Goal: Information Seeking & Learning: Learn about a topic

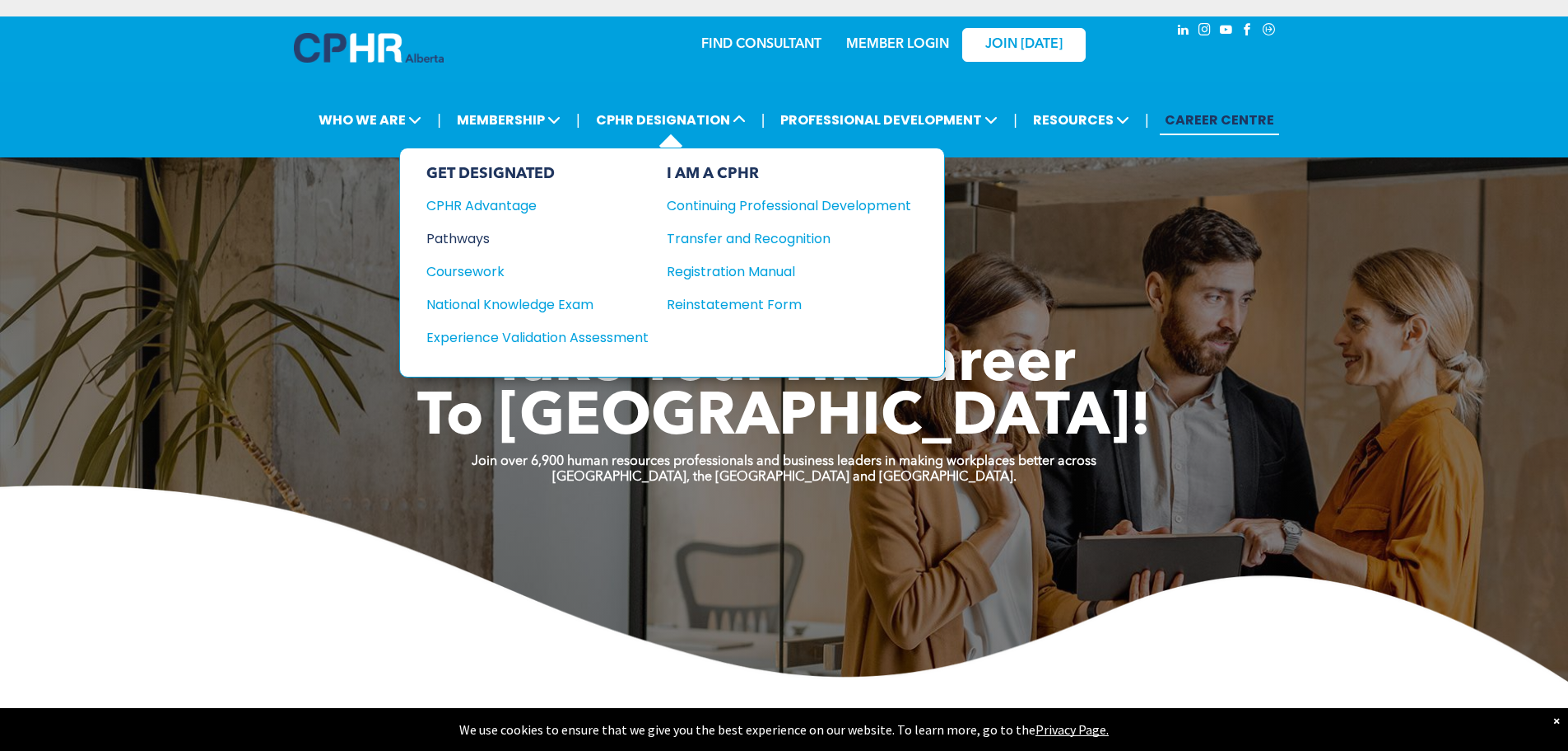
click at [465, 243] on div "Pathways" at bounding box center [527, 238] width 200 height 20
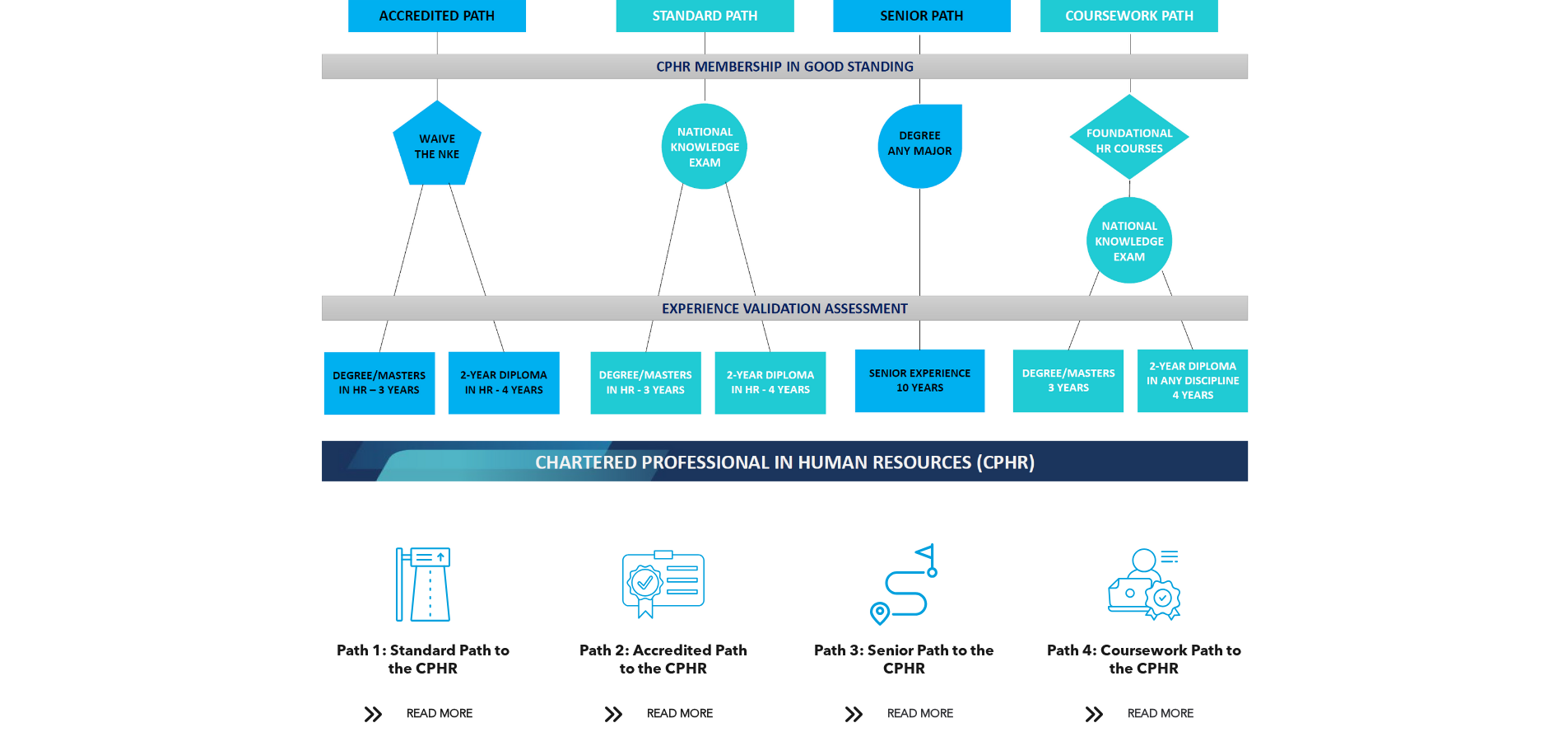
scroll to position [1565, 0]
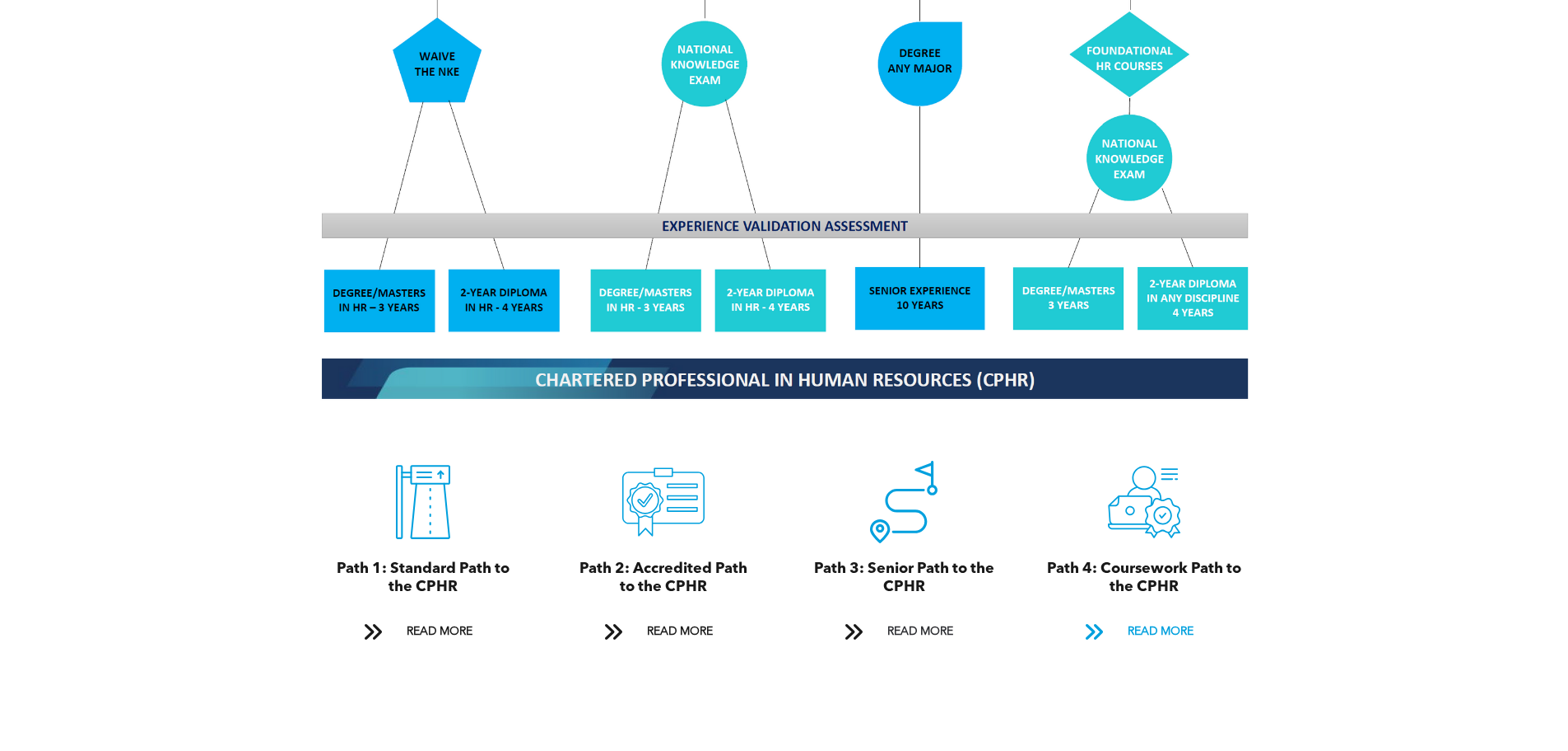
click at [1171, 616] on span "READ MORE" at bounding box center [1161, 631] width 78 height 30
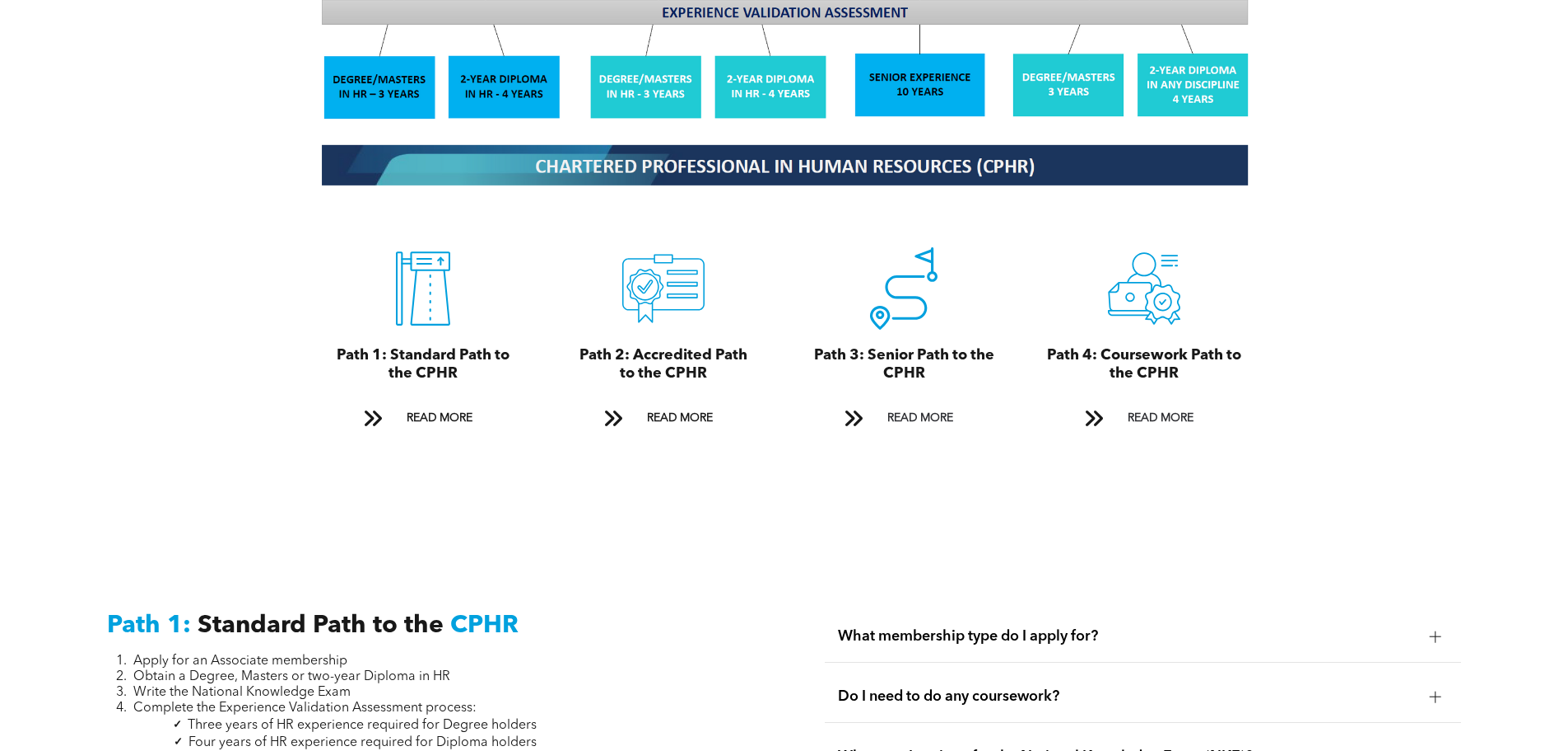
scroll to position [1800, 0]
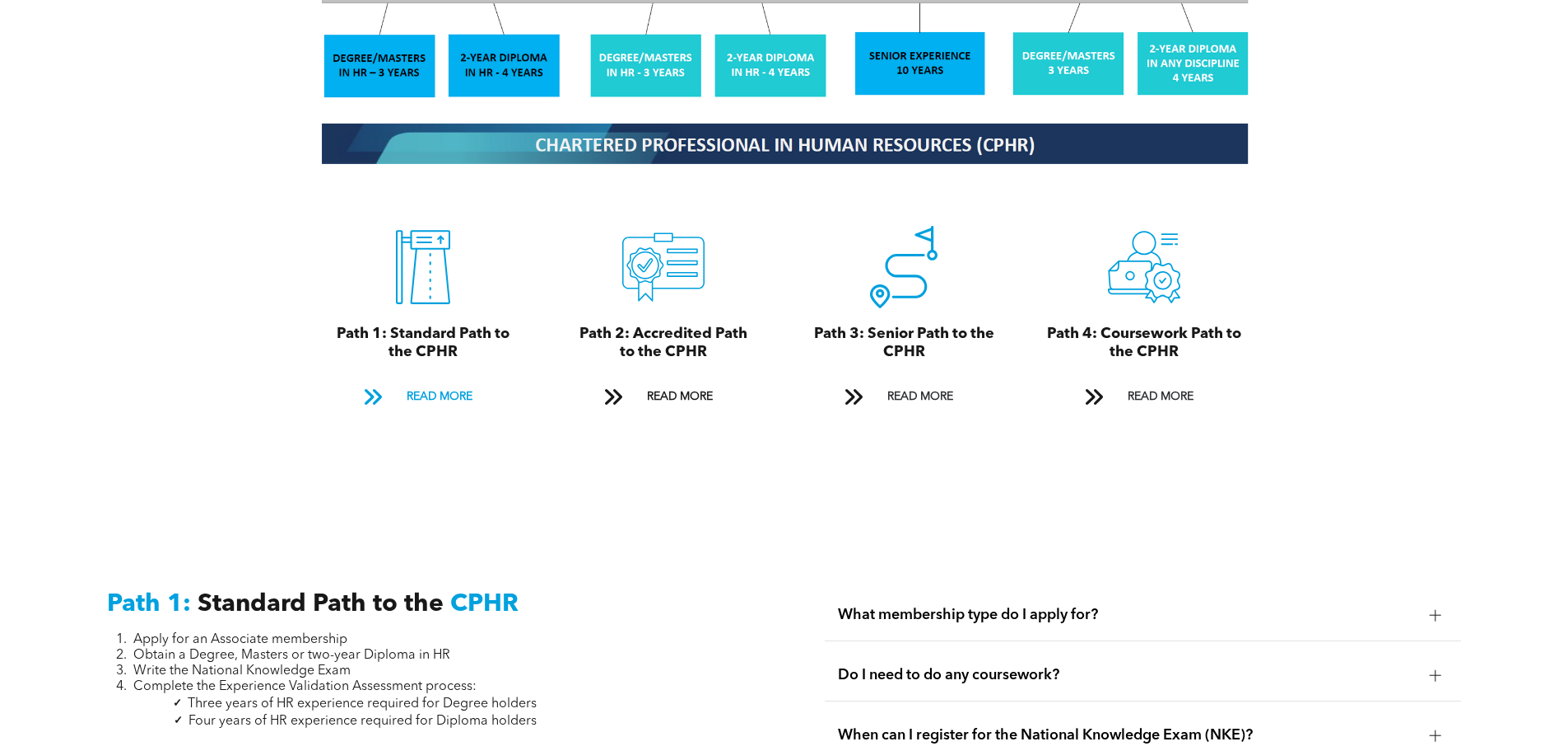
click at [440, 381] on span "READ MORE" at bounding box center [439, 396] width 78 height 30
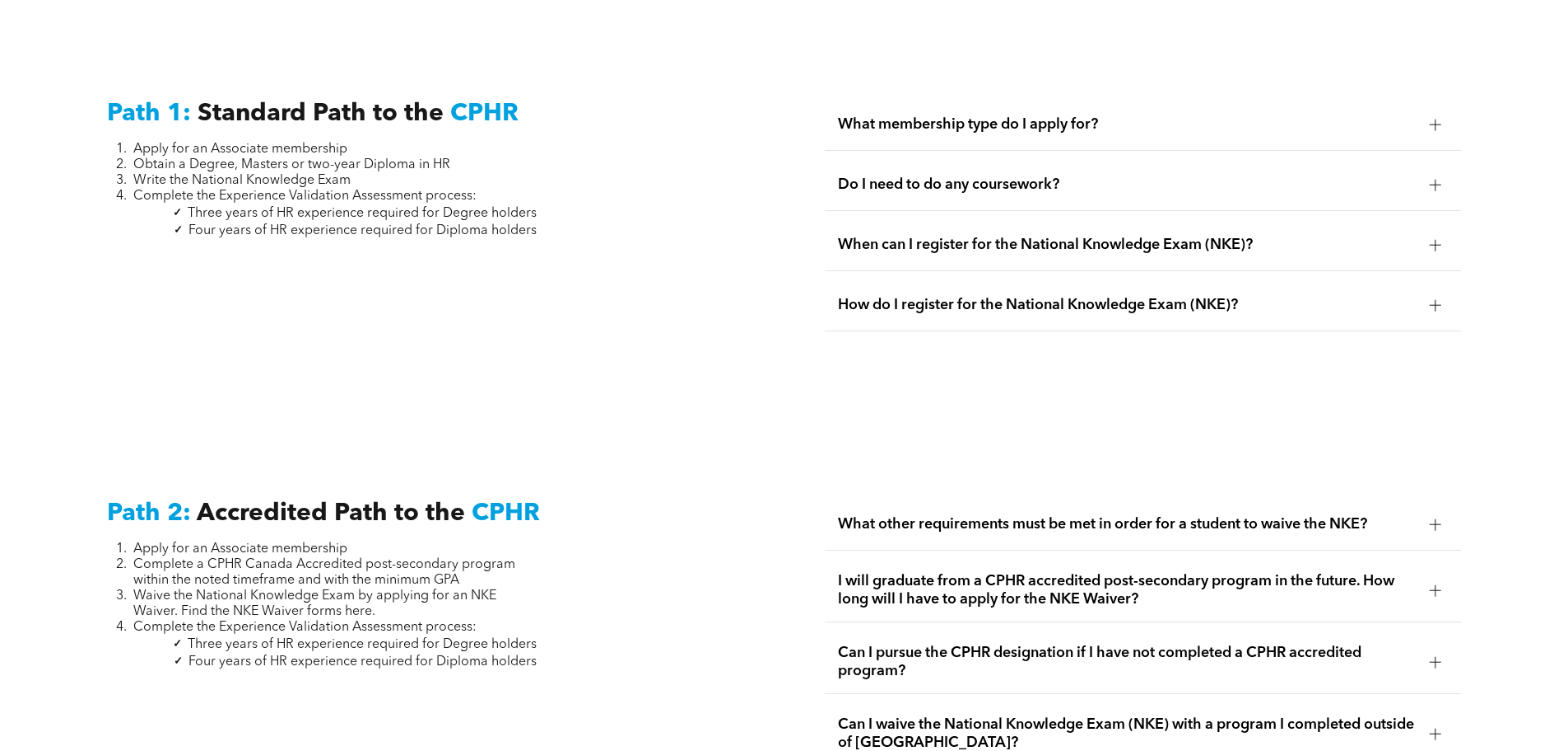
scroll to position [2294, 0]
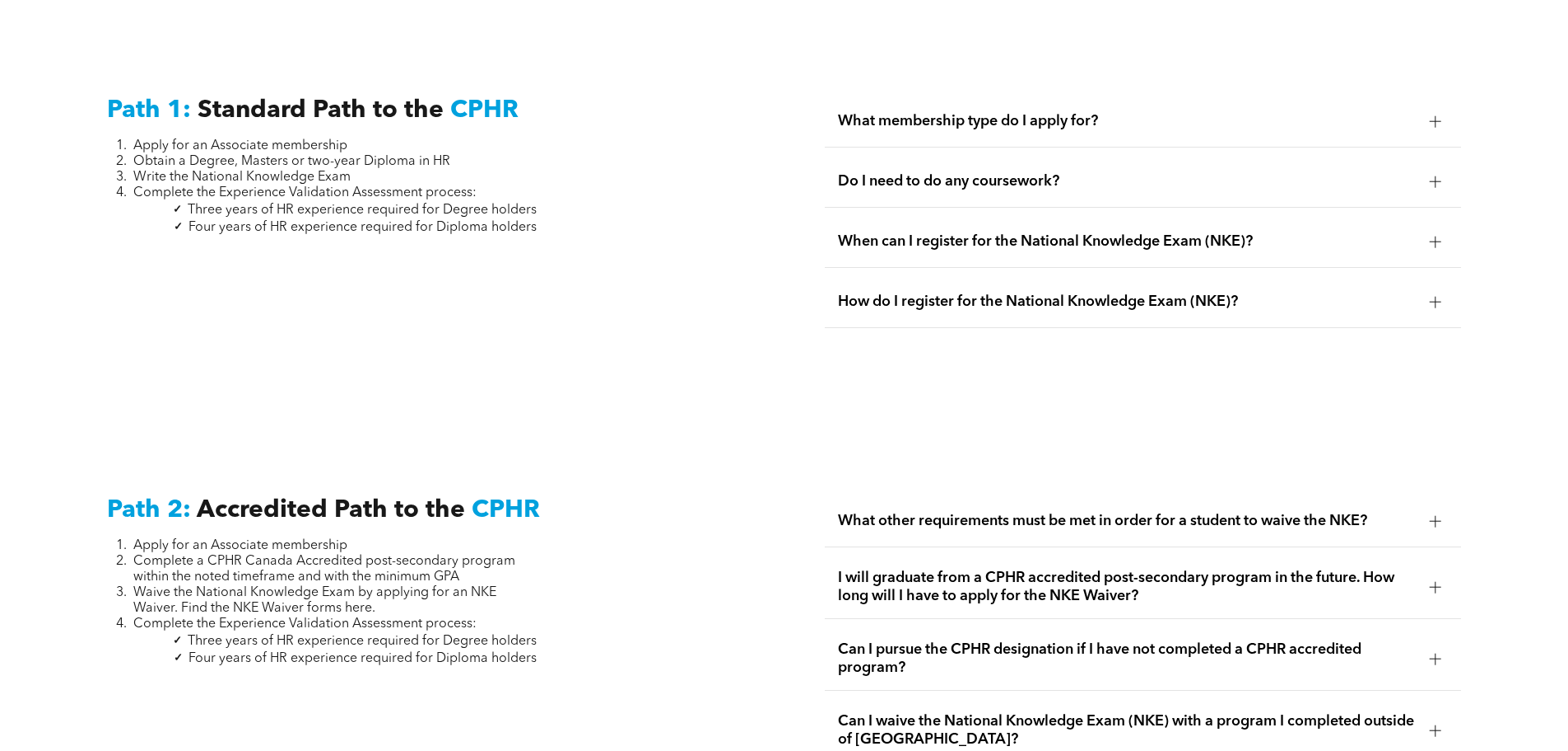
click at [1002, 232] on span "When can I register for the National Knowledge Exam (NKE)?" at bounding box center [1127, 241] width 579 height 18
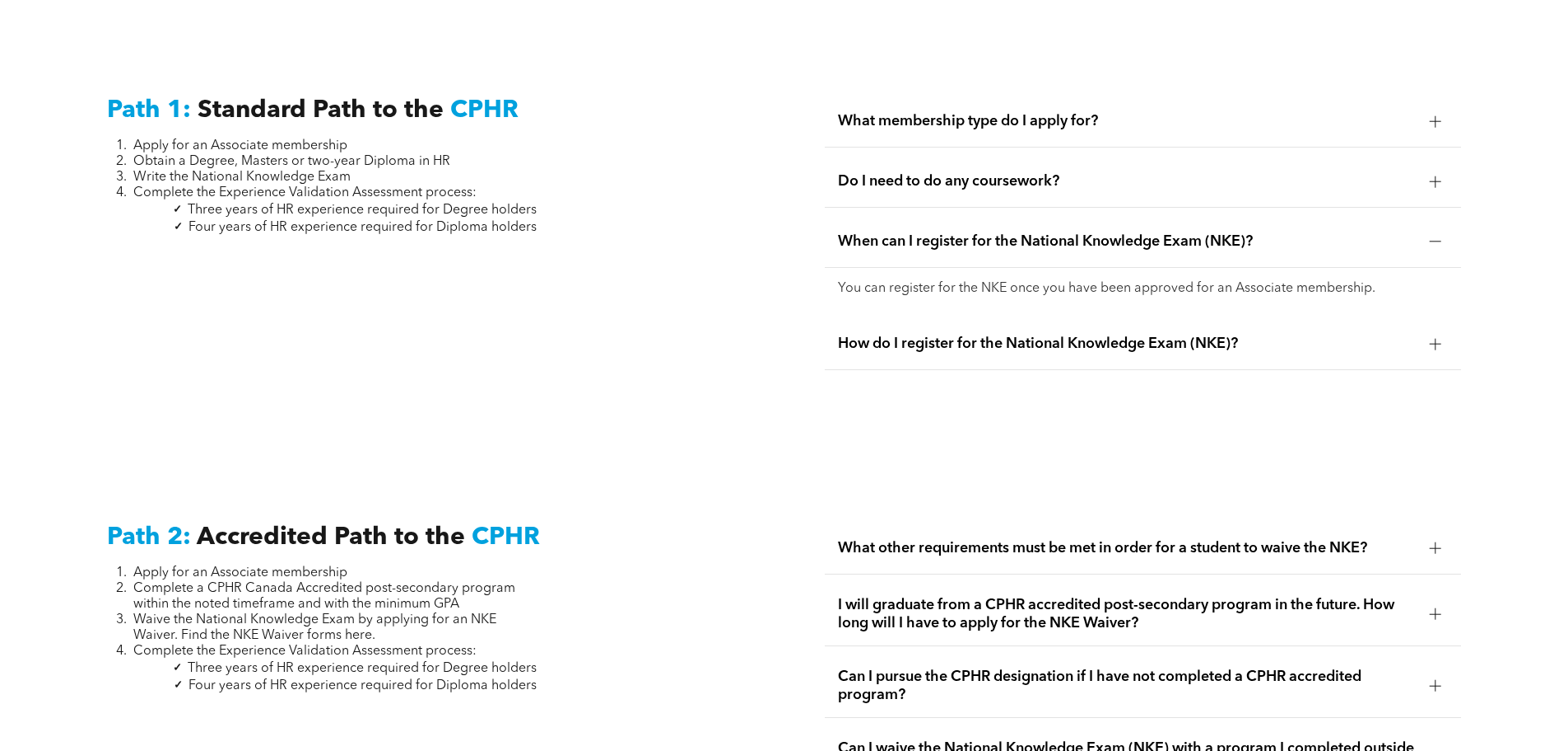
click at [1002, 232] on span "When can I register for the National Knowledge Exam (NKE)?" at bounding box center [1127, 241] width 579 height 18
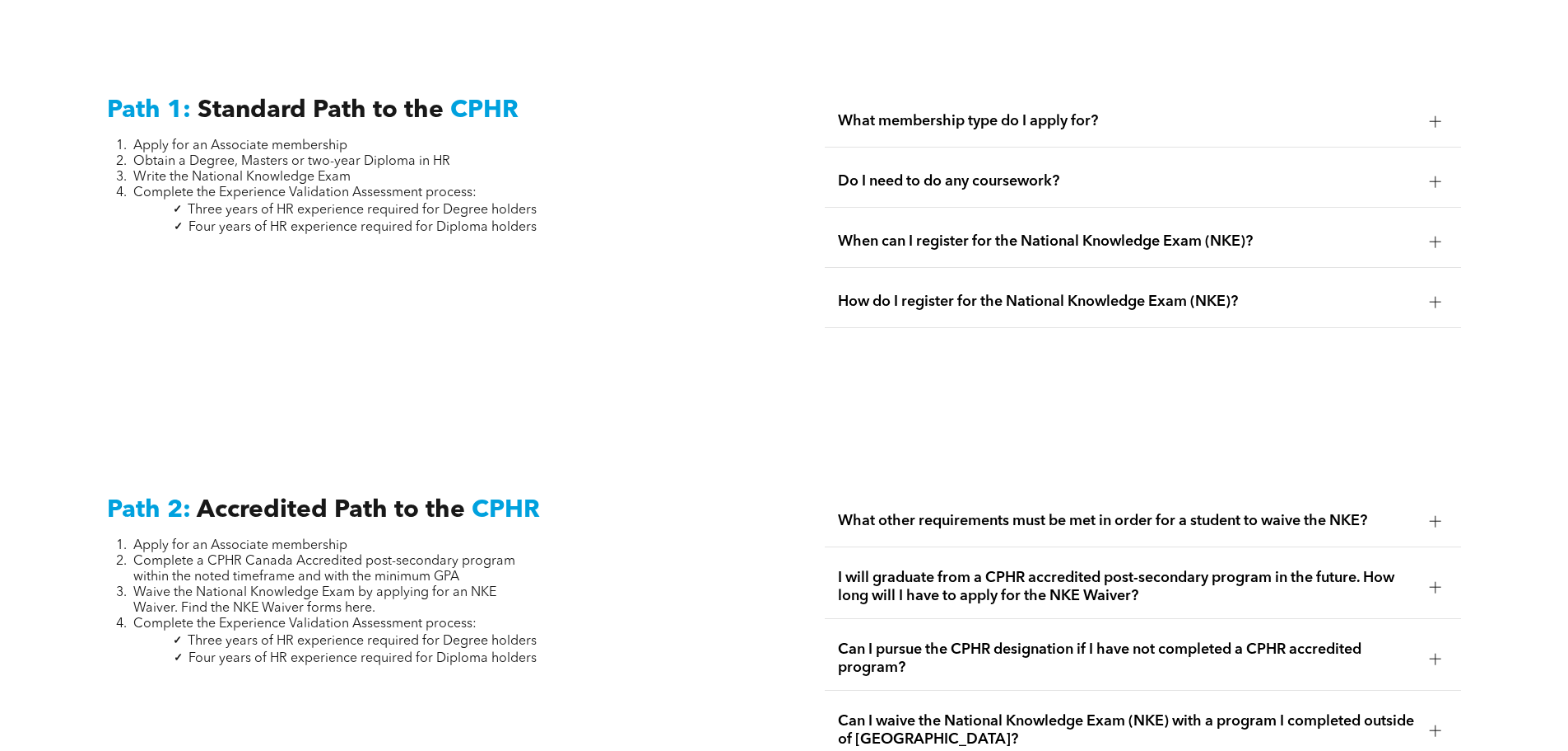
click at [1082, 236] on div "When can I register for the National Knowledge Exam (NKE)?" at bounding box center [1143, 241] width 636 height 51
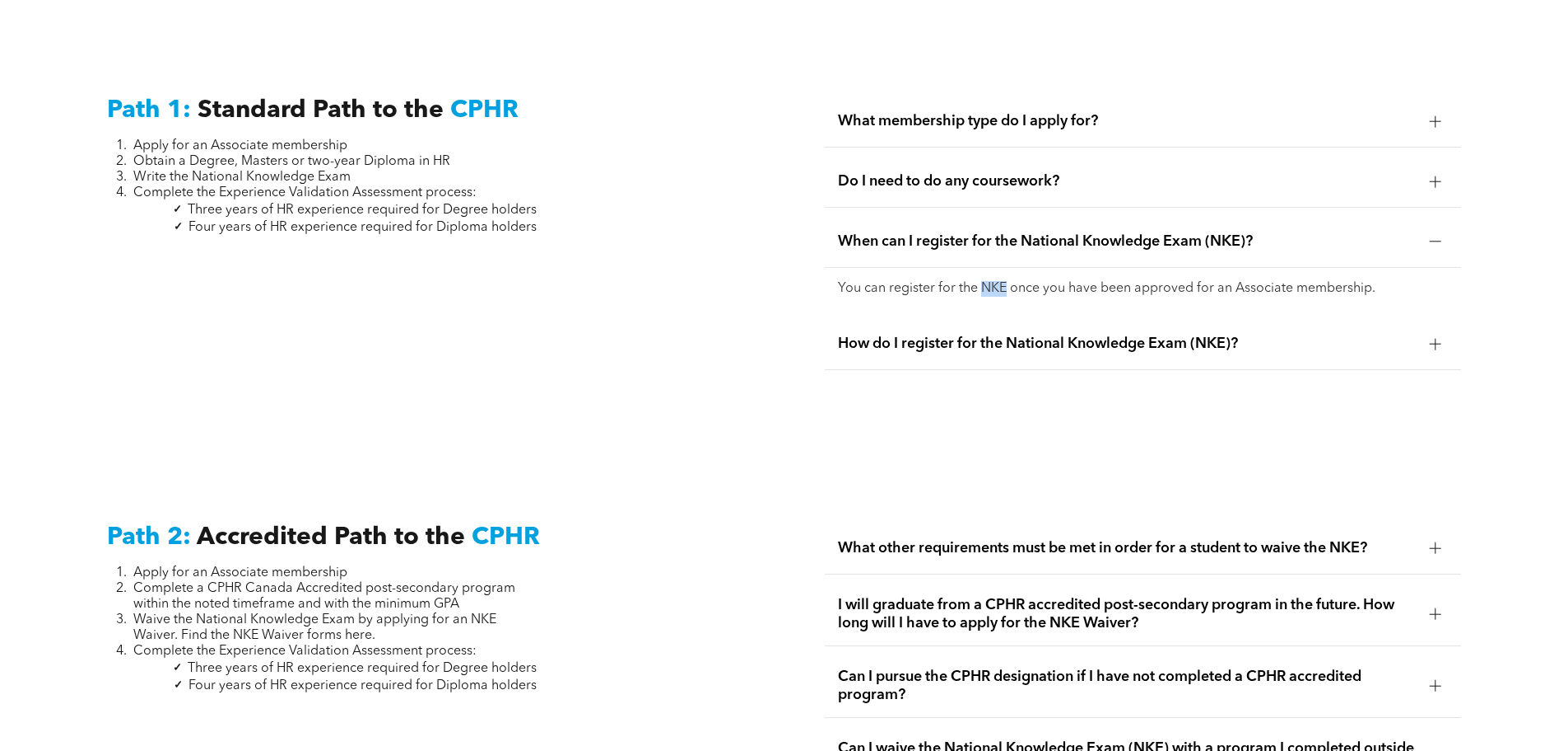
drag, startPoint x: 1007, startPoint y: 267, endPoint x: 982, endPoint y: 271, distance: 25.3
click at [982, 281] on p "You can register for the NKE once you have been approved for an Associate membe…" at bounding box center [1142, 289] width 610 height 16
copy p "NKE"
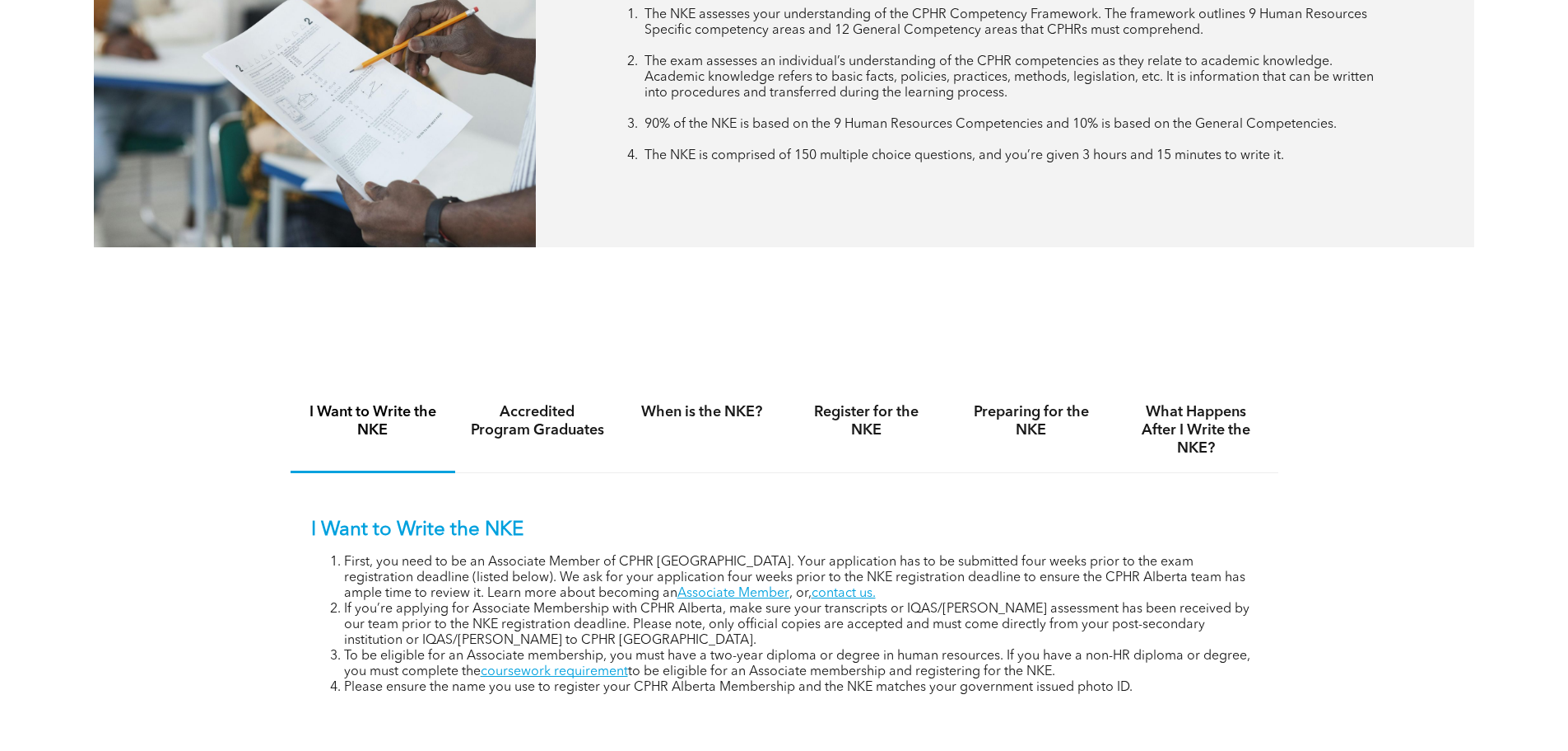
scroll to position [1071, 0]
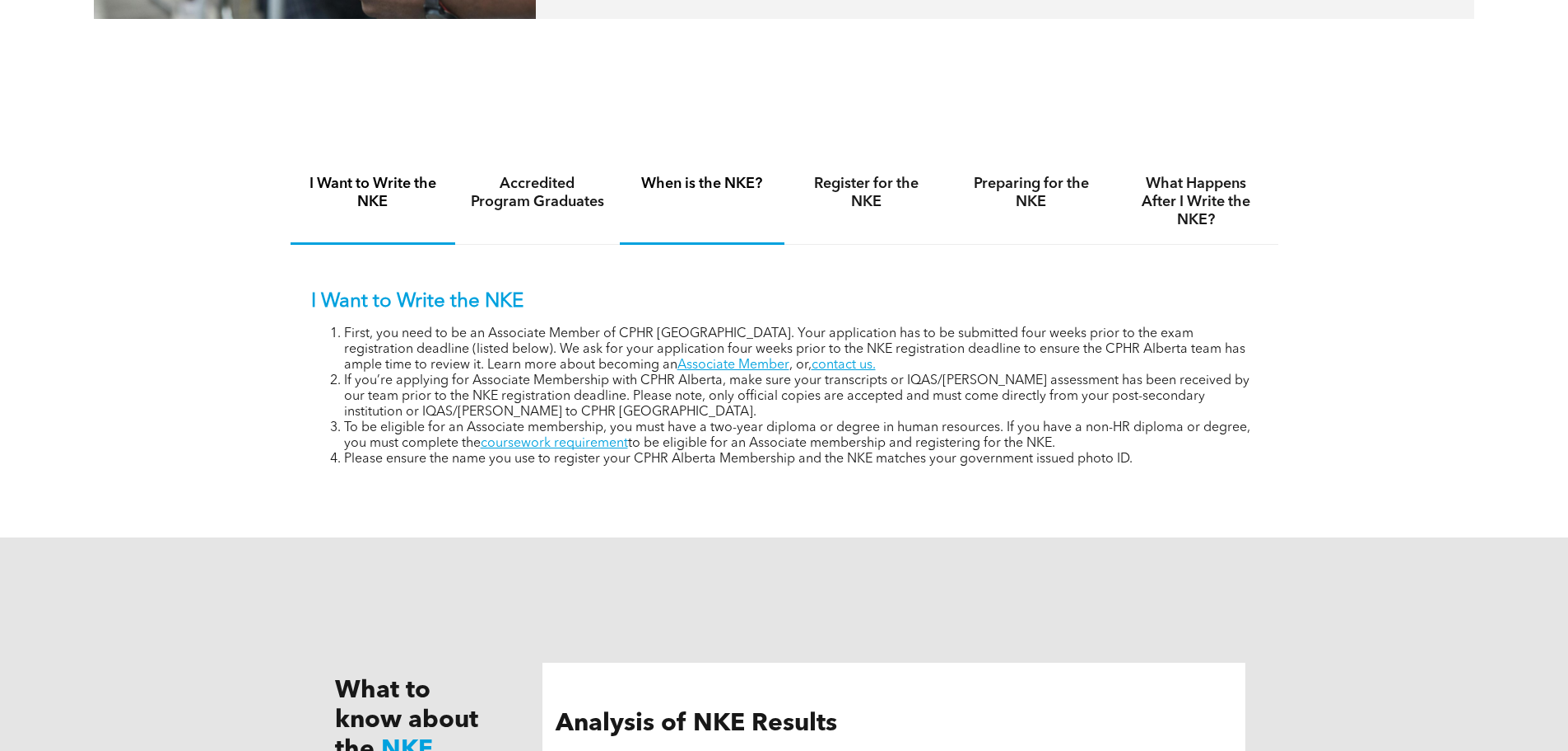
click at [692, 189] on h4 "When is the NKE?" at bounding box center [702, 183] width 135 height 18
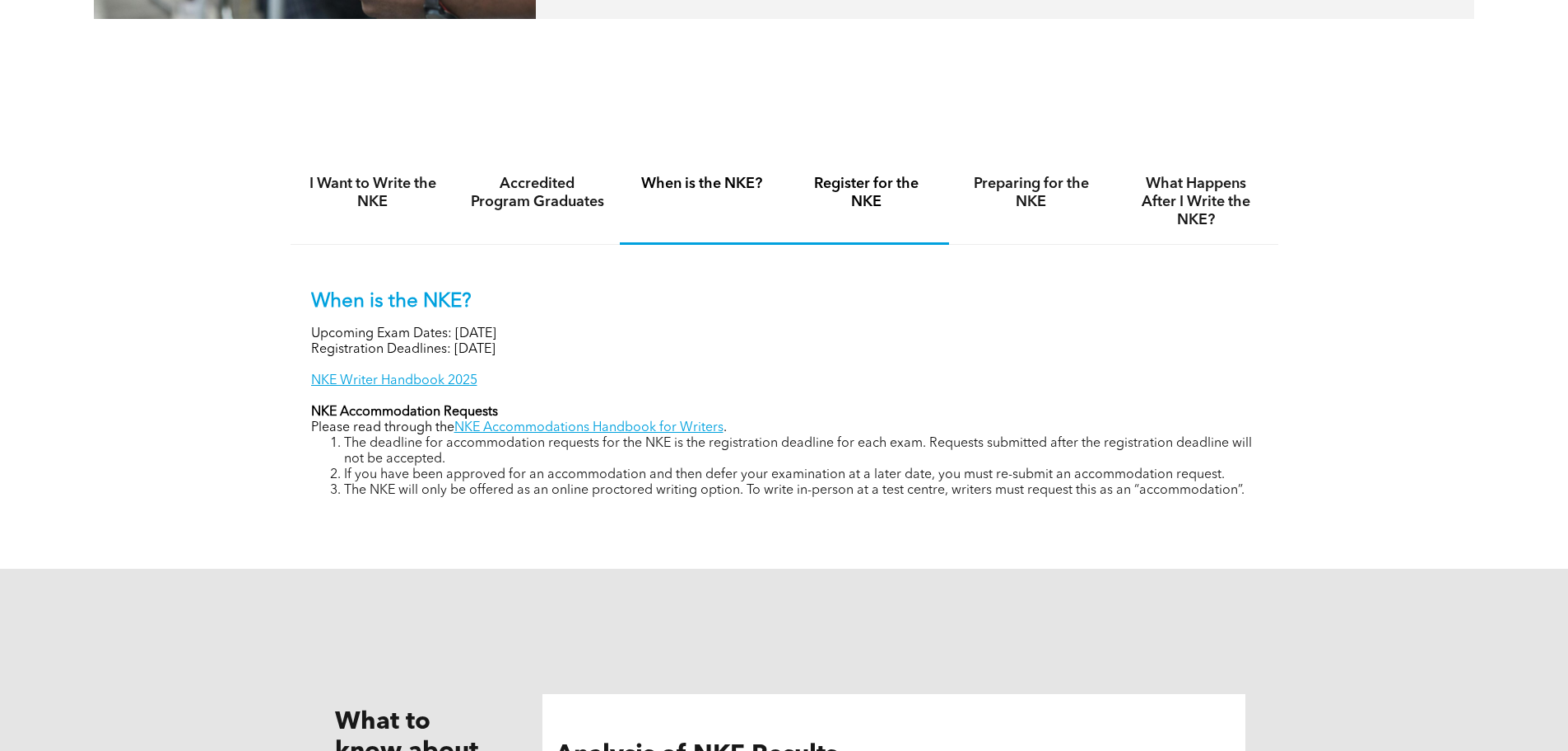
click at [915, 184] on h4 "Register for the NKE" at bounding box center [866, 192] width 135 height 36
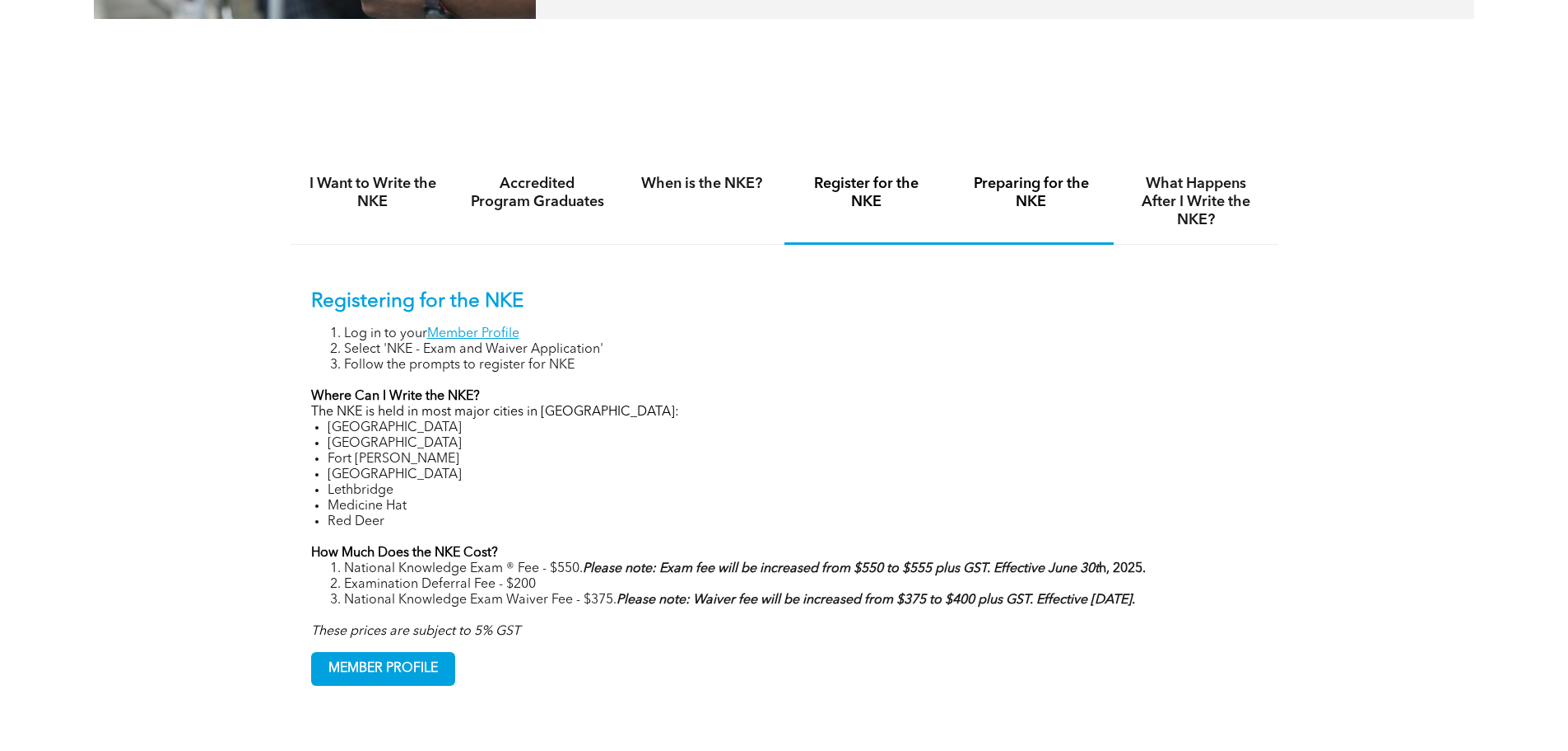
click at [1088, 184] on h4 "Preparing for the NKE" at bounding box center [1031, 192] width 135 height 36
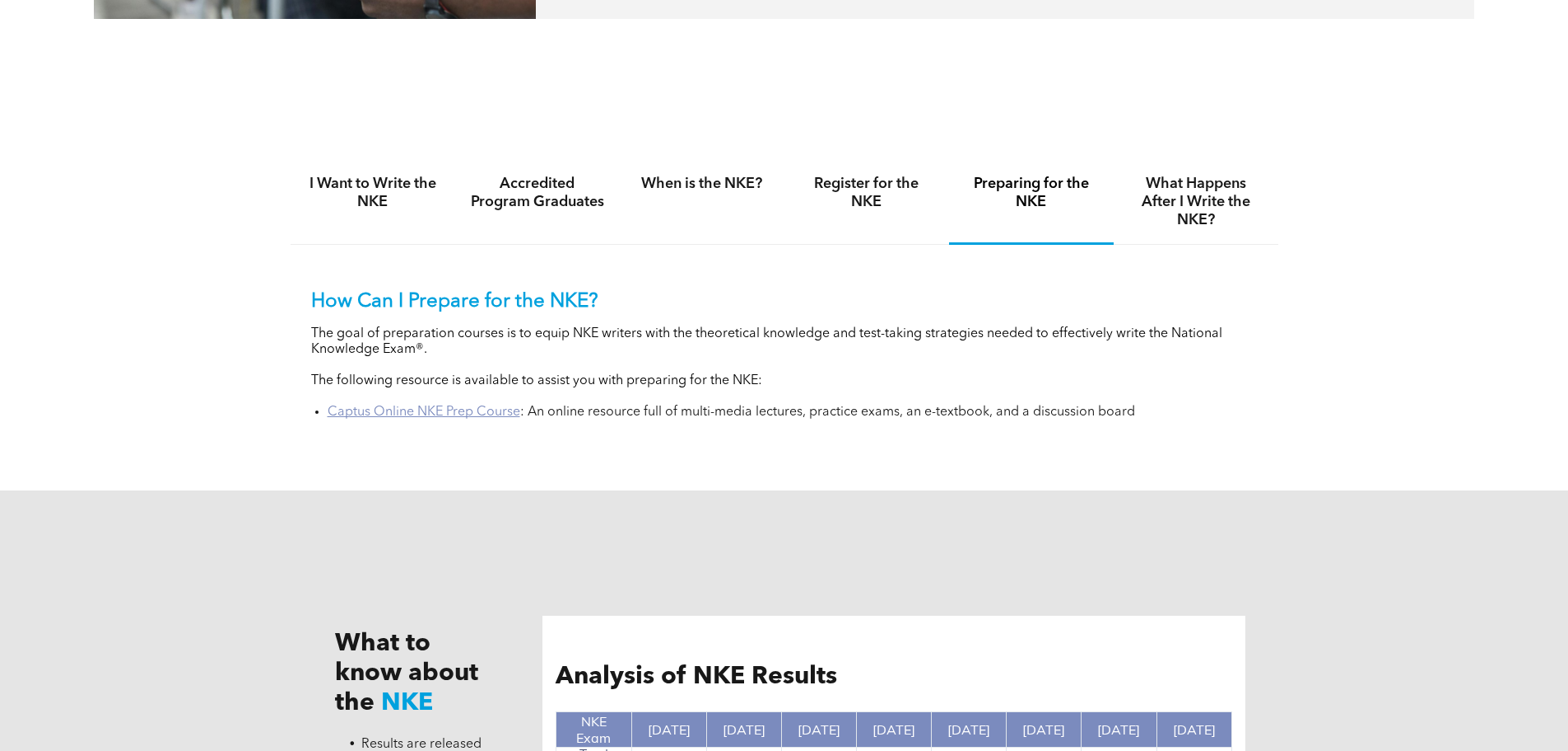
click at [426, 416] on link "Captus Online NKE Prep Course" at bounding box center [424, 412] width 193 height 14
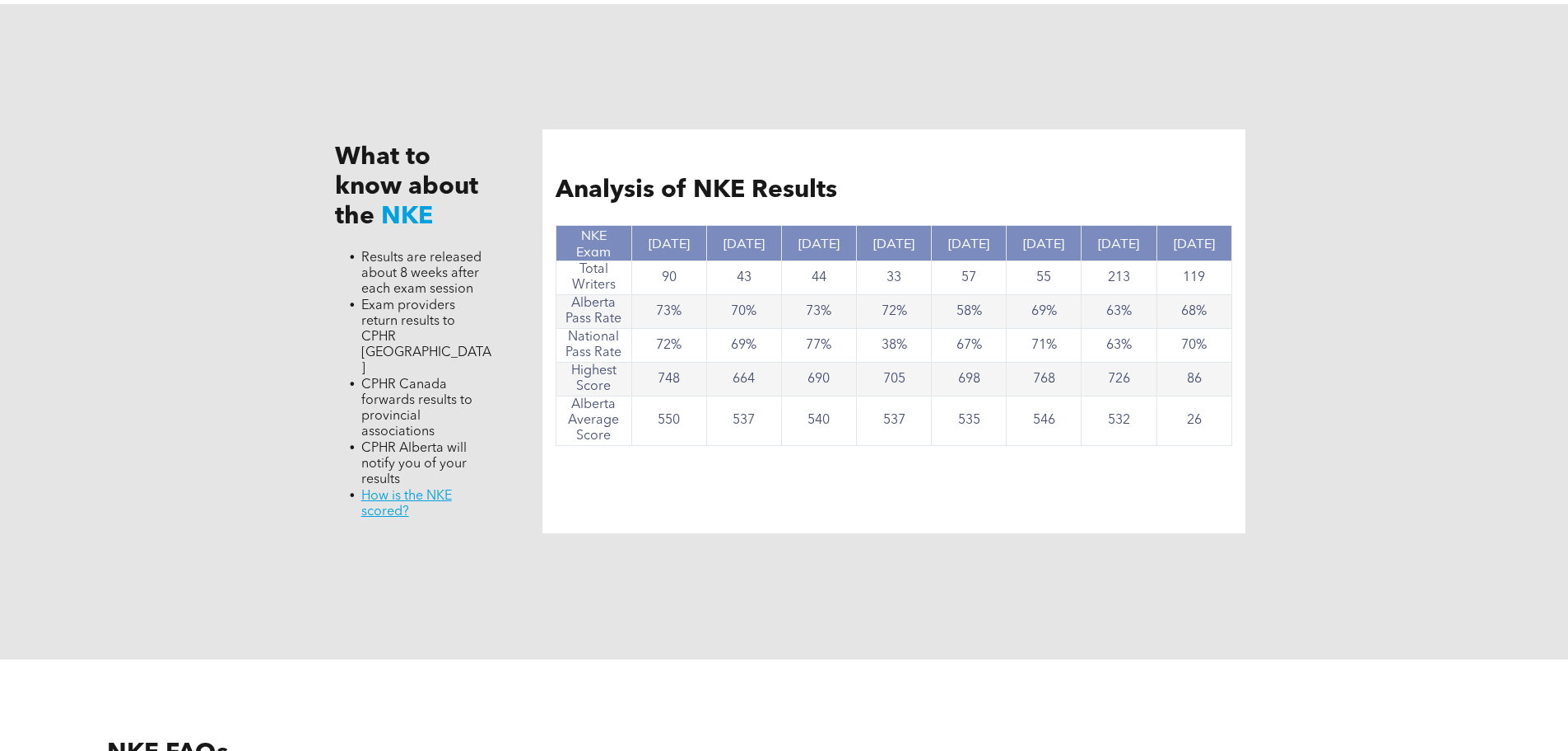
scroll to position [1565, 0]
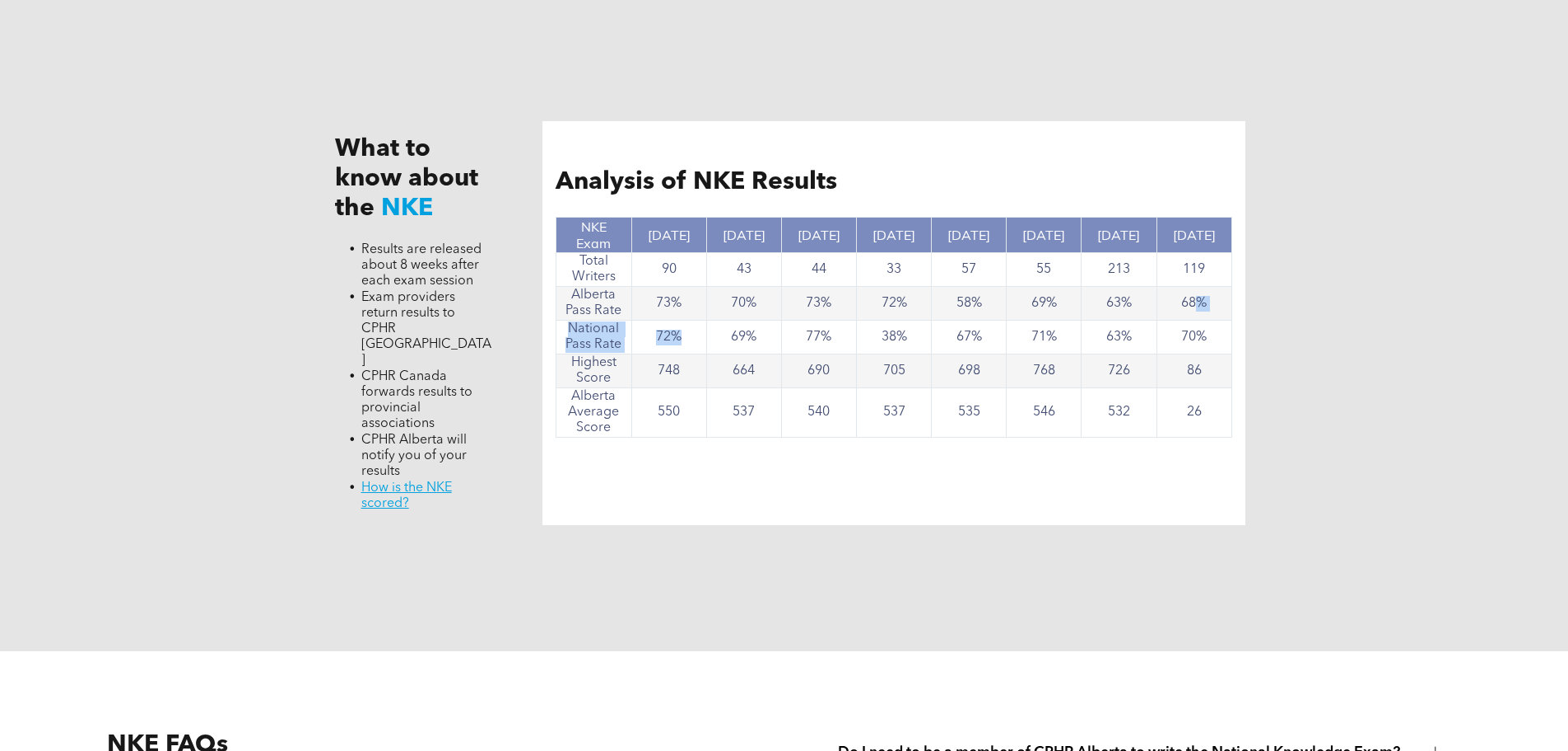
drag, startPoint x: 1138, startPoint y: 307, endPoint x: 693, endPoint y: 324, distance: 445.3
click at [693, 324] on tbody "NKE Exam Nov, 2024 Nov. 2023 June 2023 Nov. 2022 Nov. 2021 May 2021 Oct. 2020 J…" at bounding box center [894, 327] width 675 height 220
drag, startPoint x: 685, startPoint y: 310, endPoint x: 481, endPoint y: 408, distance: 226.3
click at [635, 302] on td "73%" at bounding box center [668, 303] width 75 height 34
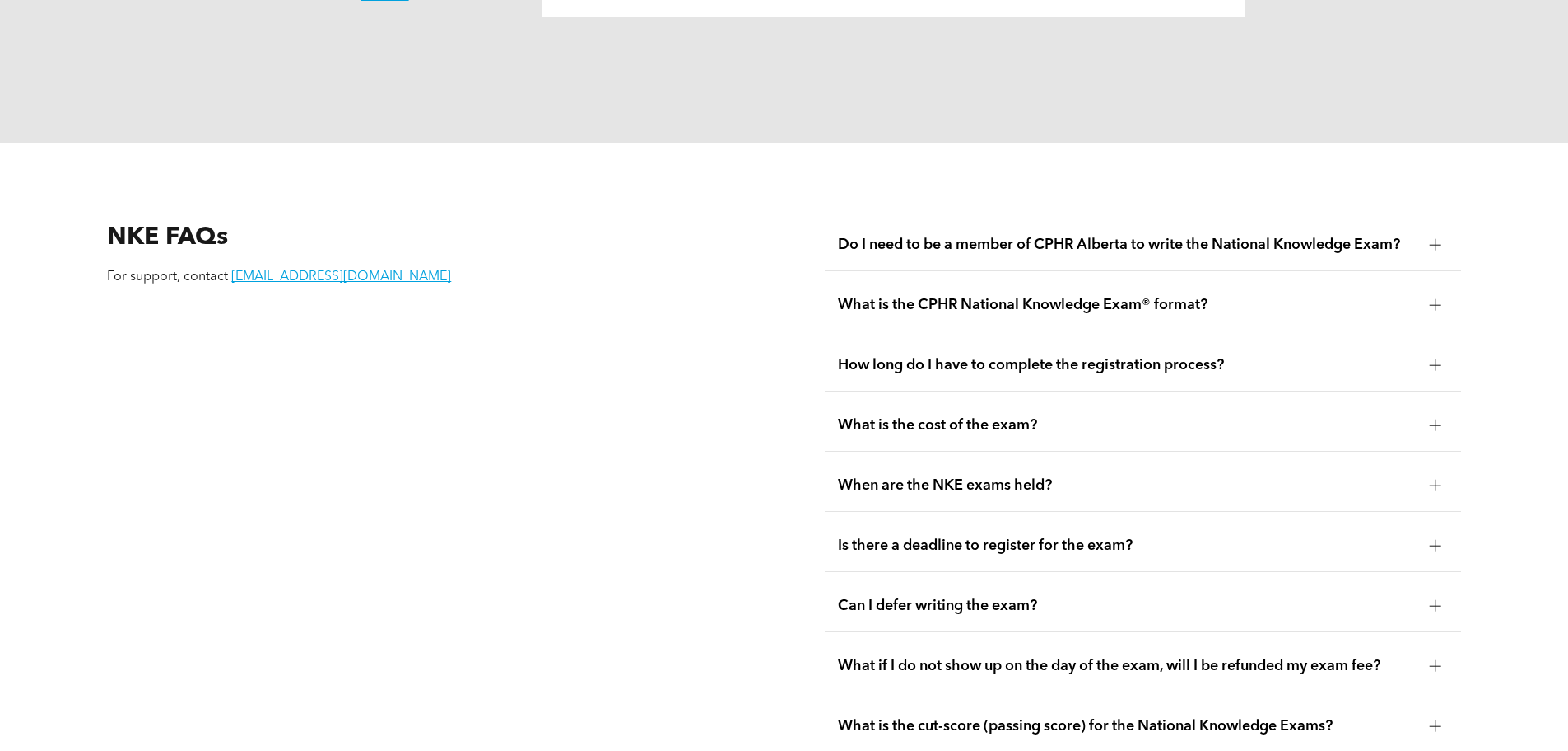
scroll to position [2142, 0]
